Goal: Navigation & Orientation: Find specific page/section

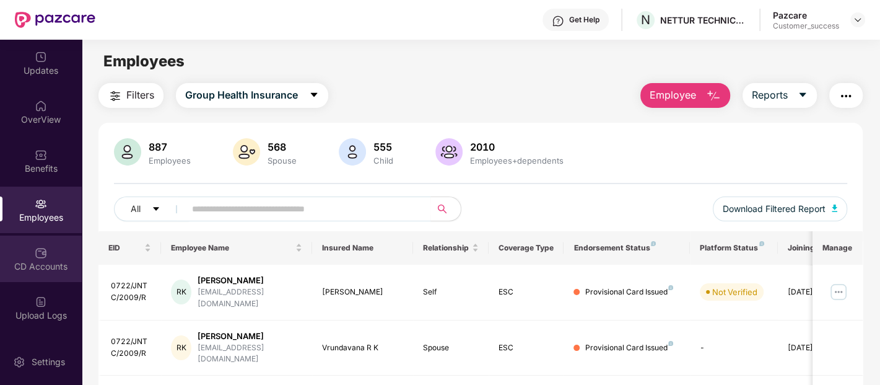
click at [38, 248] on img at bounding box center [41, 252] width 12 height 12
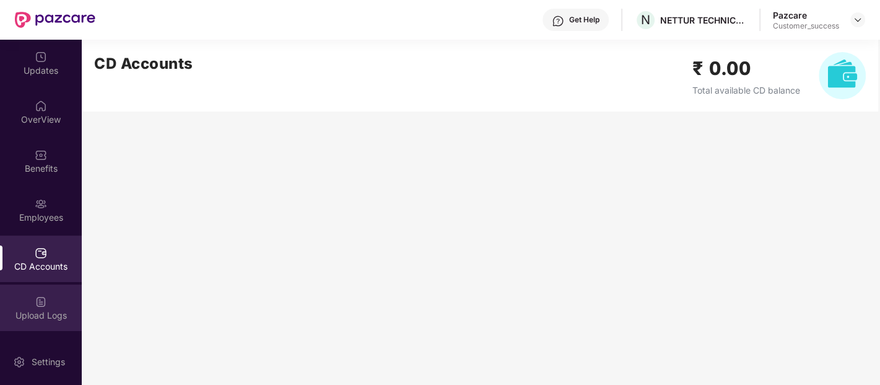
click at [38, 301] on img at bounding box center [41, 301] width 12 height 12
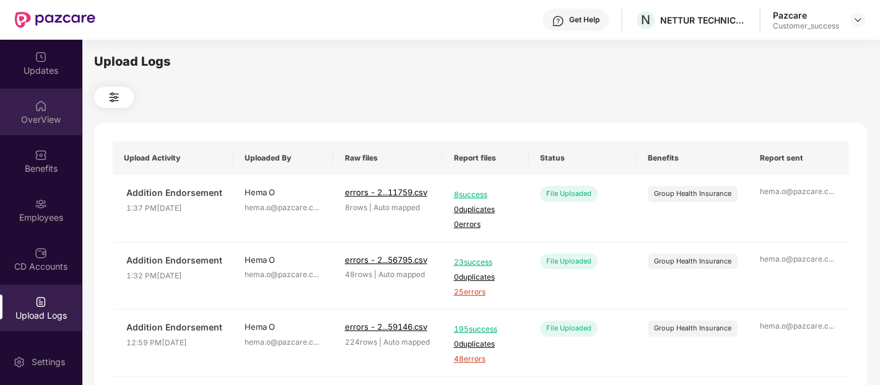
click at [35, 104] on img at bounding box center [41, 106] width 12 height 12
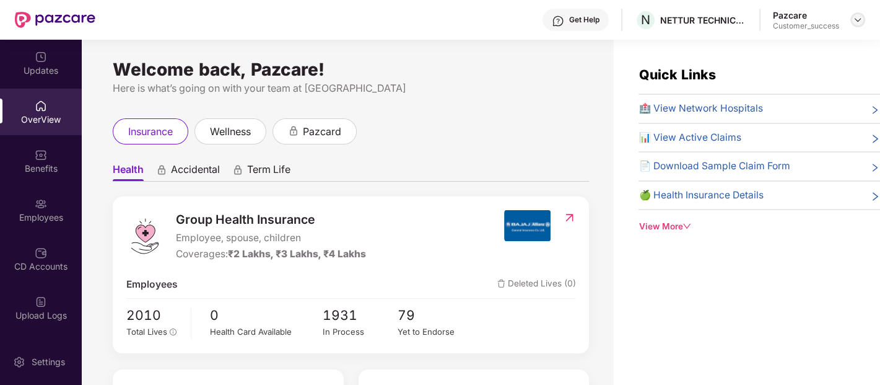
click at [855, 14] on div at bounding box center [857, 19] width 15 height 15
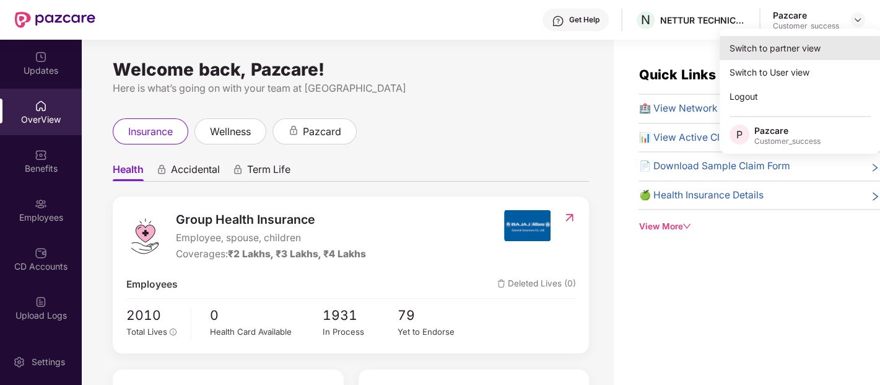
click at [819, 38] on div "Switch to partner view" at bounding box center [800, 48] width 161 height 24
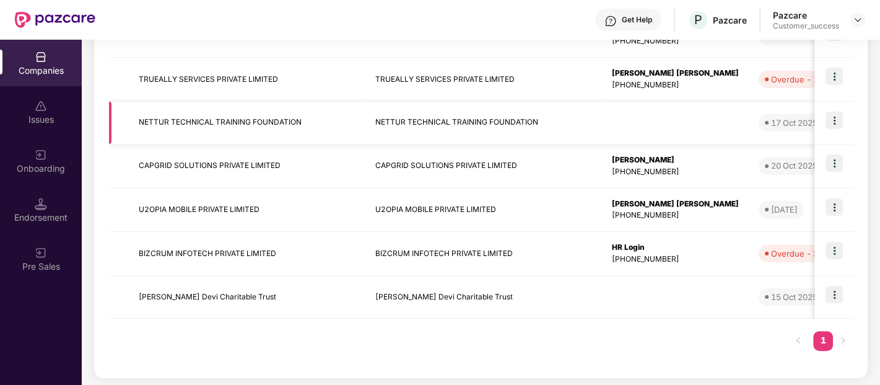
scroll to position [350, 0]
click at [835, 296] on img at bounding box center [833, 293] width 17 height 17
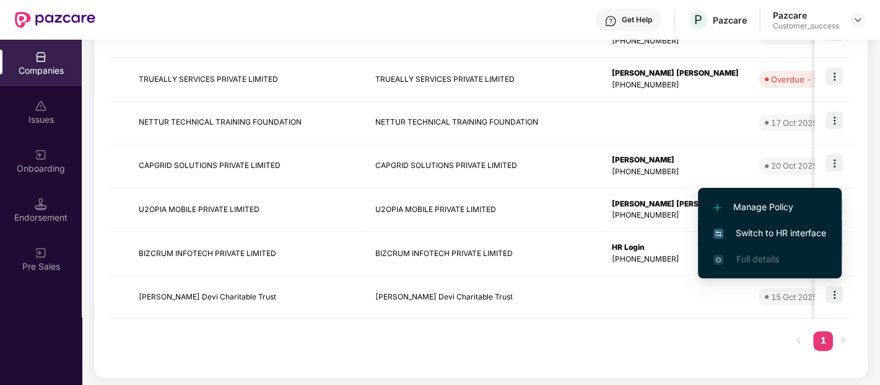
click at [760, 227] on span "Switch to HR interface" at bounding box center [769, 233] width 113 height 14
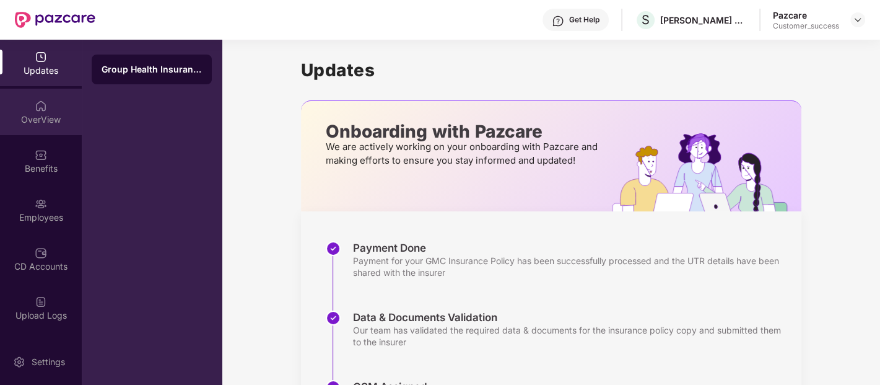
click at [45, 105] on img at bounding box center [41, 106] width 12 height 12
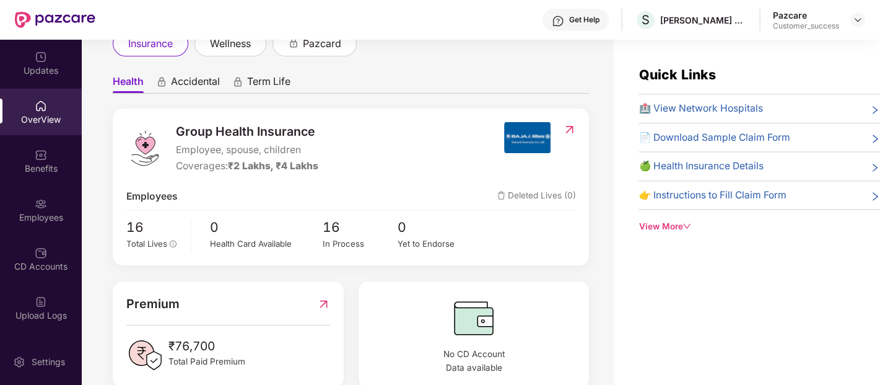
scroll to position [0, 0]
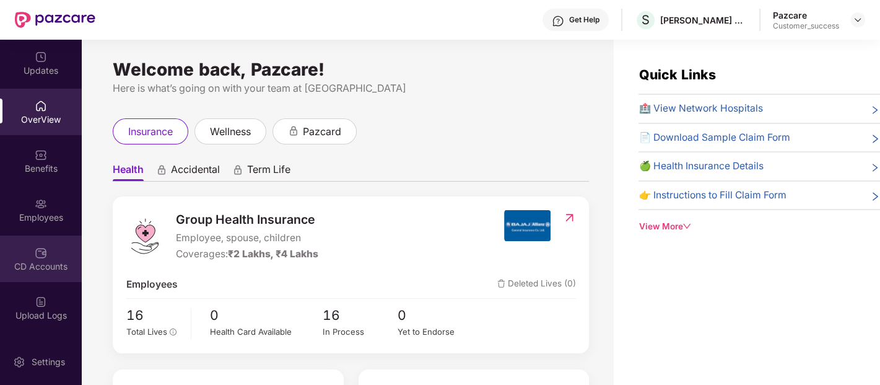
click at [38, 245] on div at bounding box center [41, 251] width 12 height 12
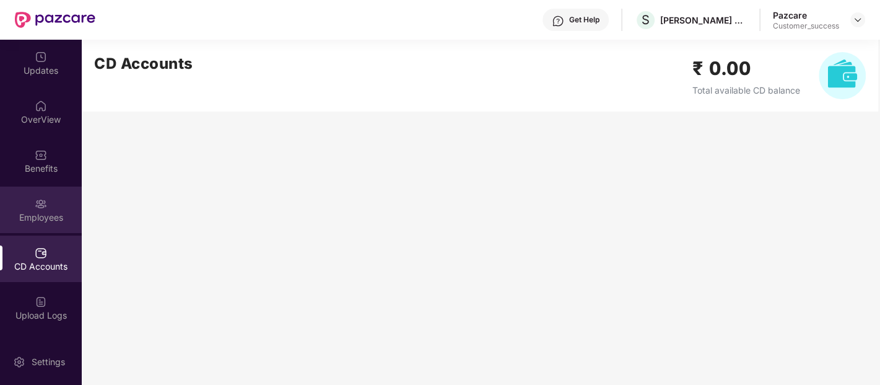
click at [35, 206] on img at bounding box center [41, 204] width 12 height 12
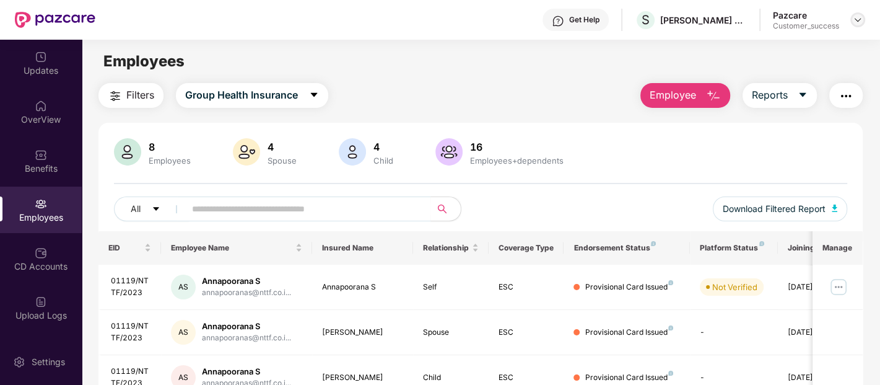
click at [856, 19] on img at bounding box center [858, 20] width 10 height 10
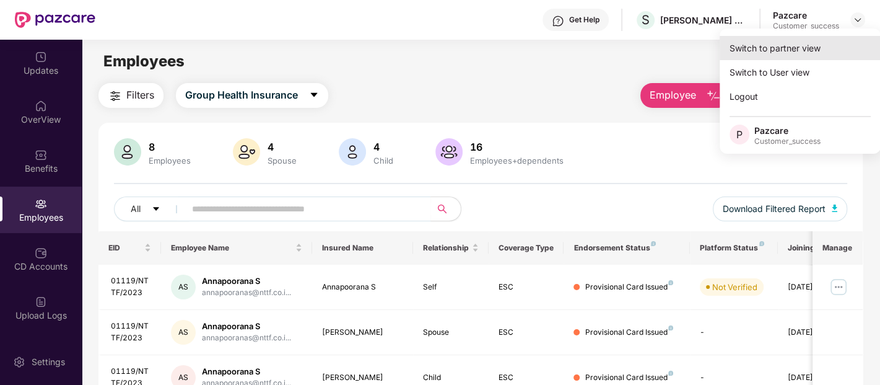
click at [773, 38] on div "Switch to partner view" at bounding box center [800, 48] width 161 height 24
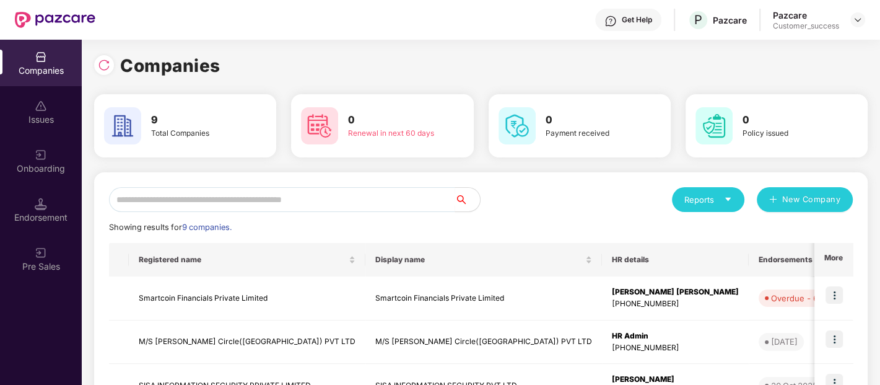
click at [773, 38] on div "Get Help P Pazcare Pazcare Customer_success" at bounding box center [480, 20] width 770 height 40
